Goal: Information Seeking & Learning: Learn about a topic

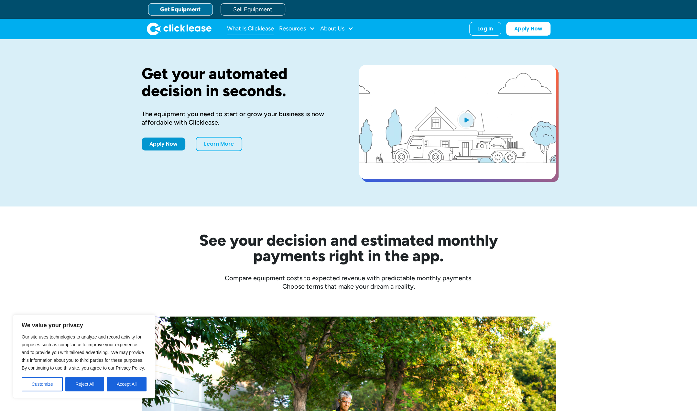
click at [254, 32] on link "What Is Clicklease" at bounding box center [250, 28] width 47 height 13
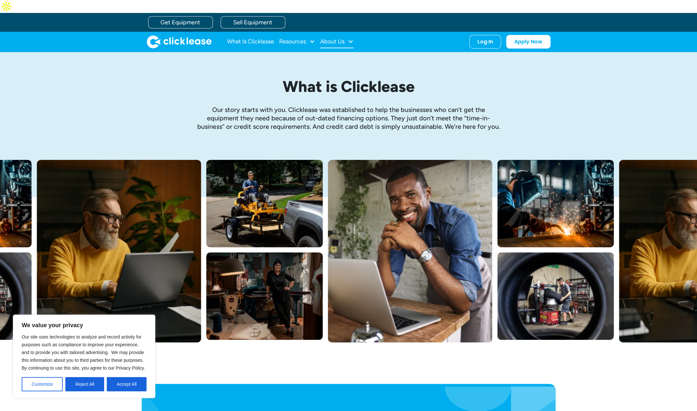
click at [340, 41] on div "About Us" at bounding box center [332, 41] width 24 height 0
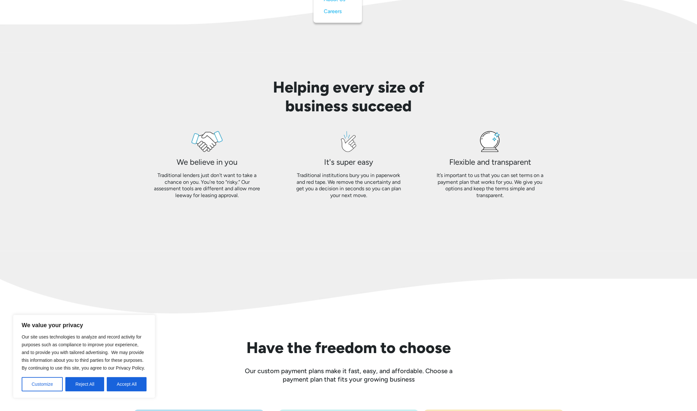
scroll to position [773, 0]
